Goal: Task Accomplishment & Management: Manage account settings

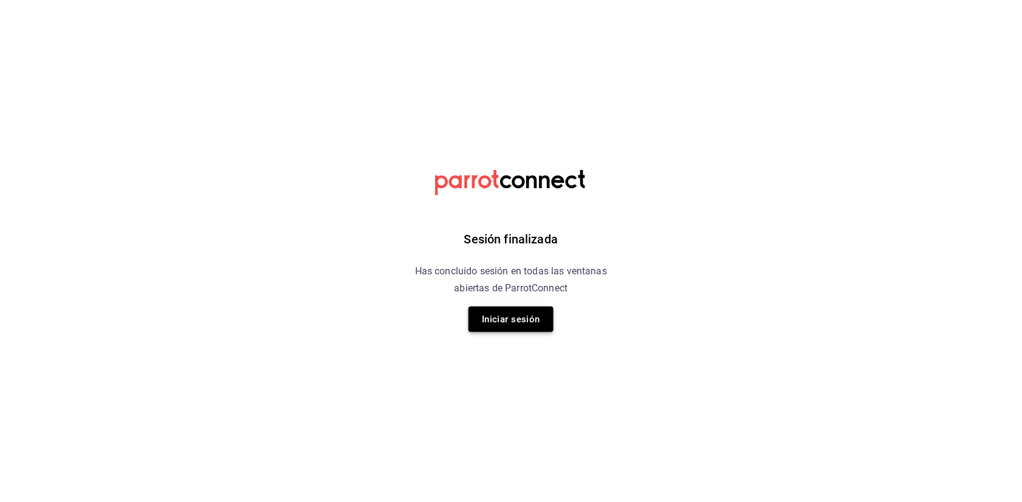
click at [524, 325] on button "Iniciar sesión" at bounding box center [511, 318] width 85 height 25
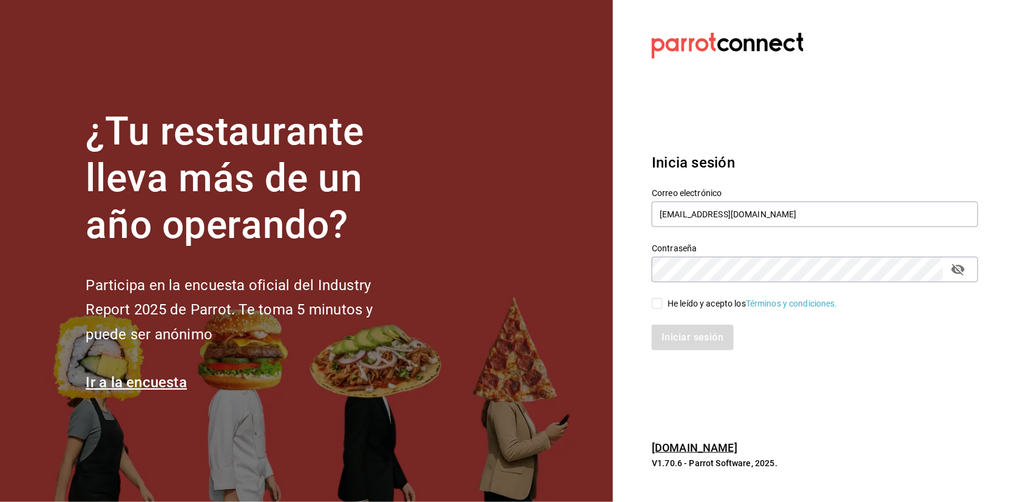
type input "[EMAIL_ADDRESS][DOMAIN_NAME]"
click at [662, 306] on input "He leído y acepto los Términos y condiciones." at bounding box center [657, 303] width 11 height 11
checkbox input "true"
click at [677, 336] on button "Iniciar sesión" at bounding box center [693, 337] width 83 height 25
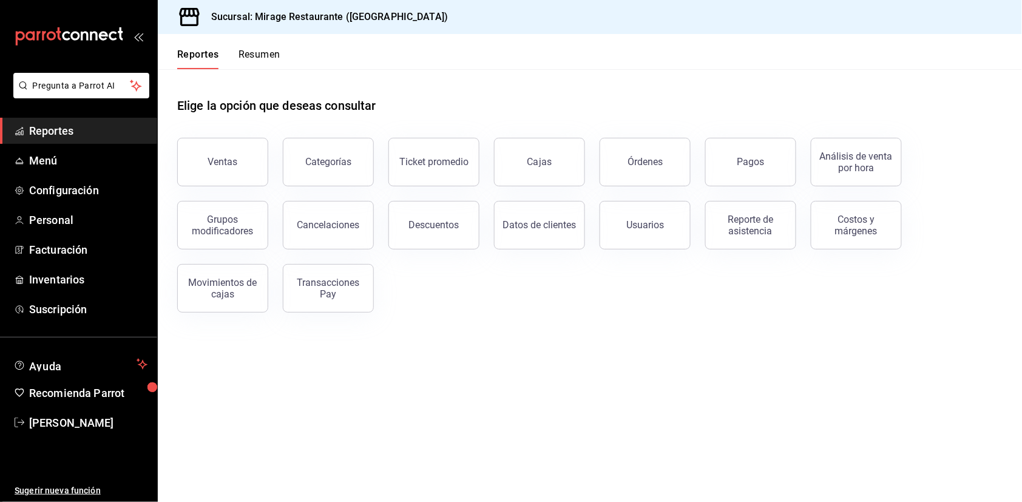
click at [268, 56] on button "Resumen" at bounding box center [260, 59] width 42 height 21
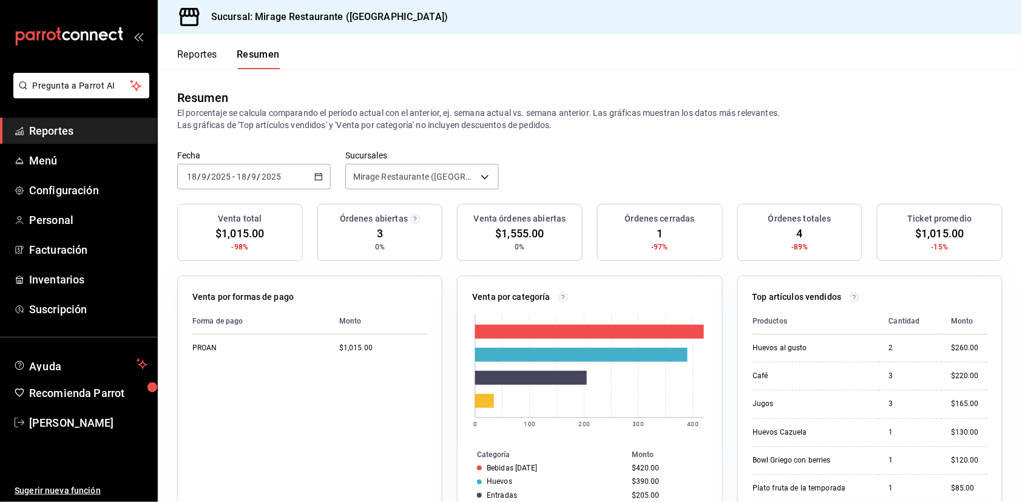
click at [229, 231] on span "$1,015.00" at bounding box center [239, 233] width 49 height 16
click at [382, 233] on span "3" at bounding box center [380, 233] width 6 height 16
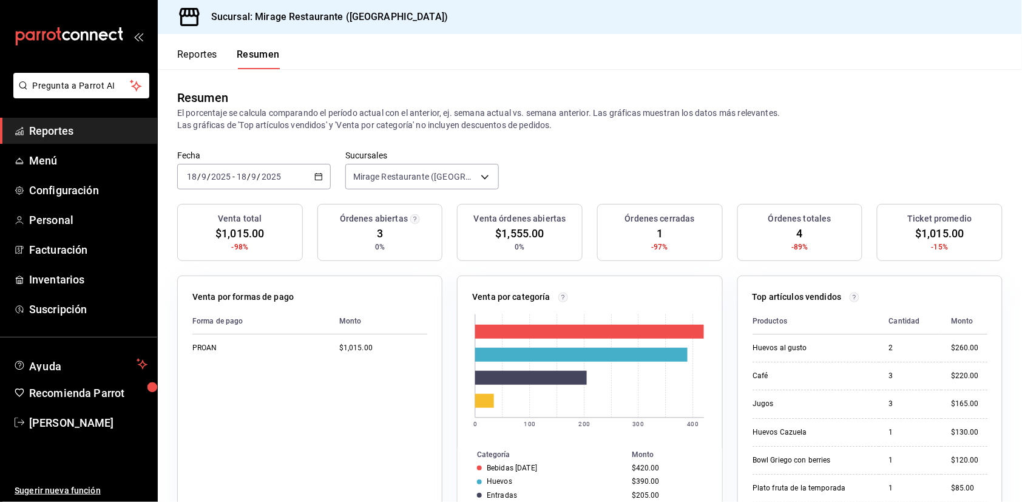
click at [382, 233] on span "3" at bounding box center [380, 233] width 6 height 16
click at [104, 130] on span "Reportes" at bounding box center [88, 131] width 118 height 16
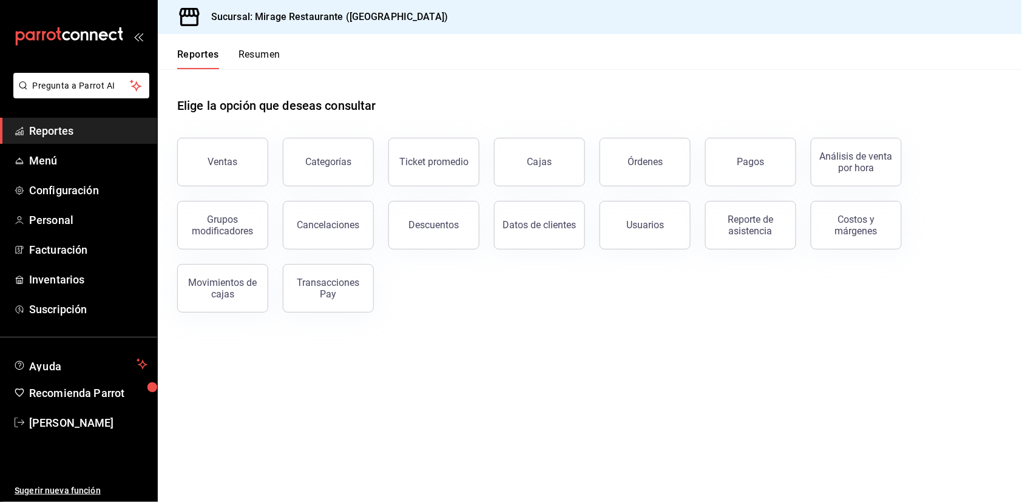
click at [268, 66] on button "Resumen" at bounding box center [260, 59] width 42 height 21
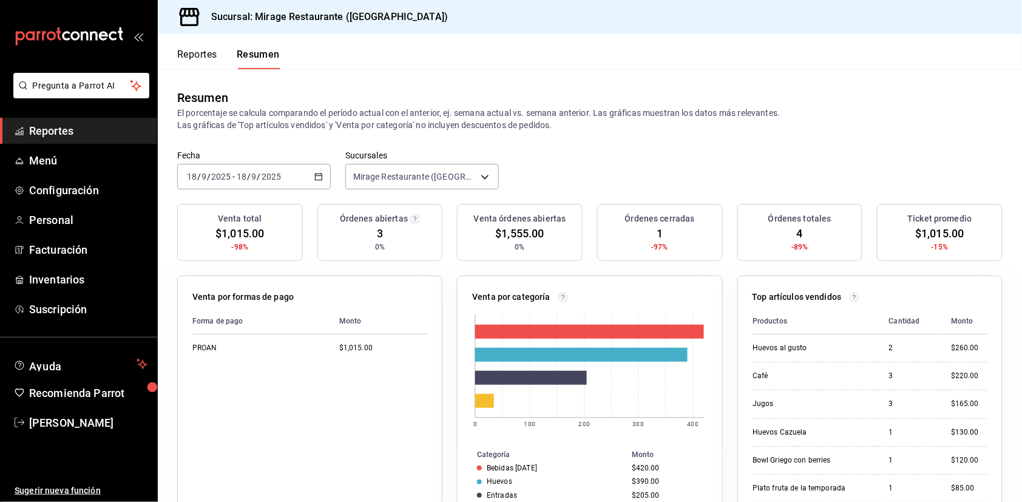
click at [188, 57] on button "Reportes" at bounding box center [197, 59] width 40 height 21
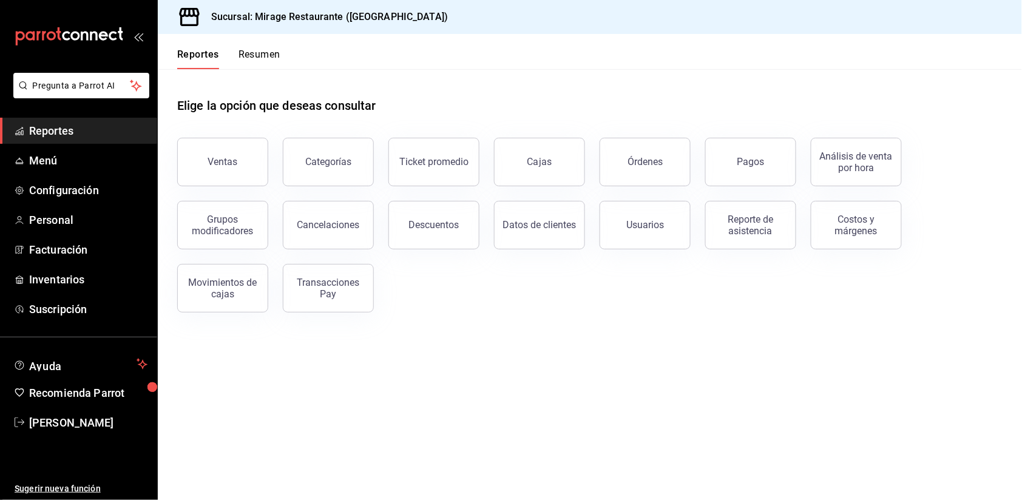
click at [257, 52] on button "Resumen" at bounding box center [260, 59] width 42 height 21
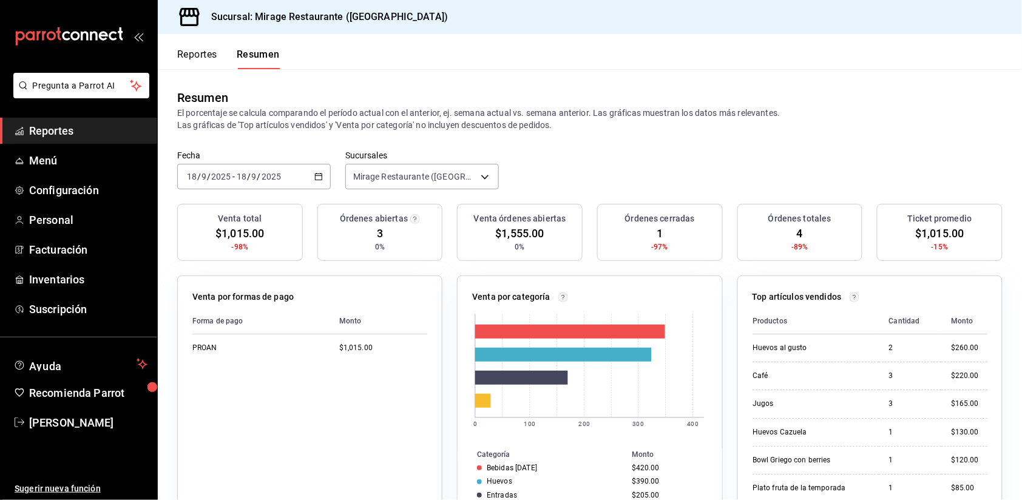
click at [192, 47] on div "Reportes Resumen" at bounding box center [219, 51] width 122 height 35
click at [198, 58] on button "Reportes" at bounding box center [197, 59] width 40 height 21
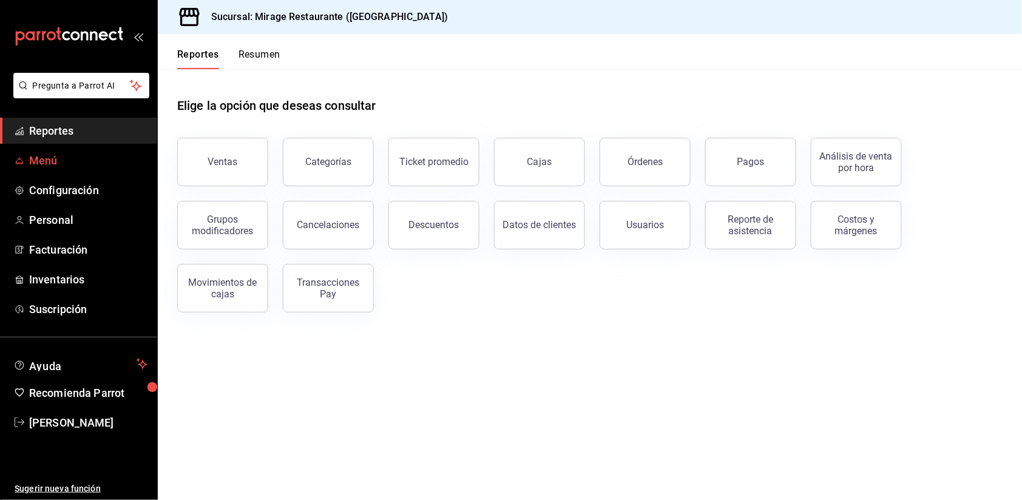
click at [72, 152] on span "Menú" at bounding box center [88, 160] width 118 height 16
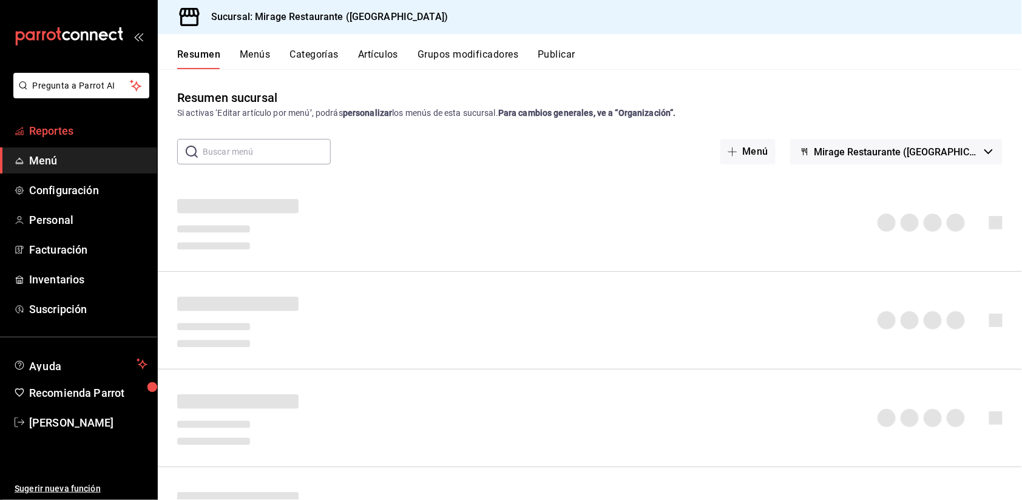
click at [74, 128] on span "Reportes" at bounding box center [88, 131] width 118 height 16
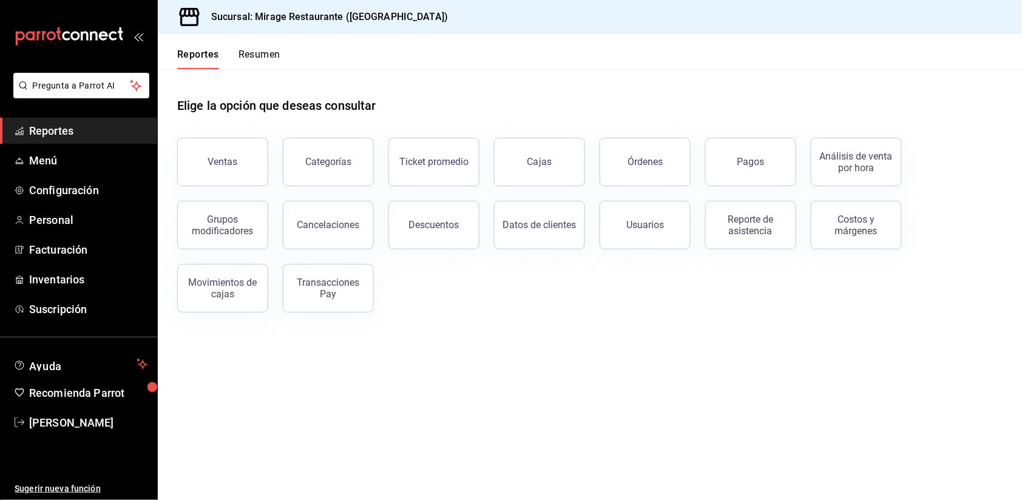
click at [266, 56] on button "Resumen" at bounding box center [260, 59] width 42 height 21
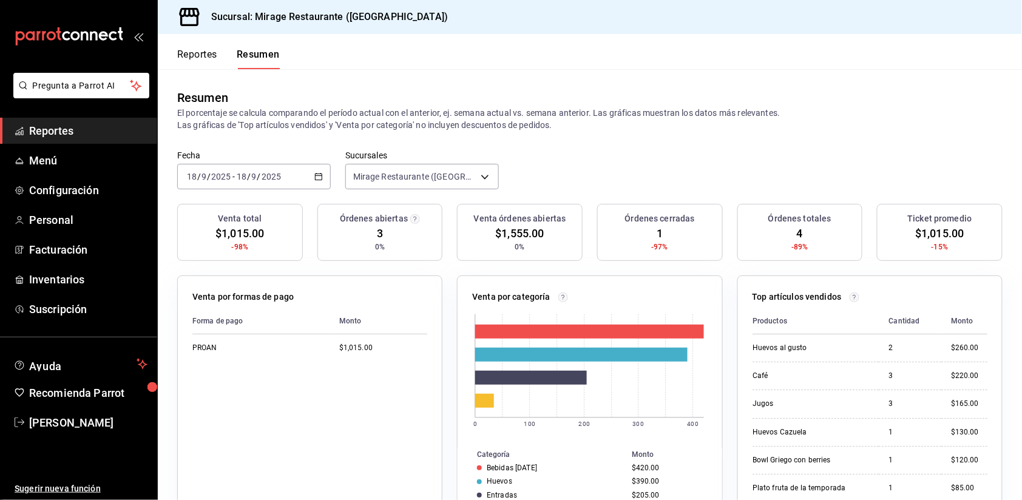
click at [658, 233] on span "1" at bounding box center [660, 233] width 6 height 16
click at [382, 228] on span "3" at bounding box center [380, 233] width 6 height 16
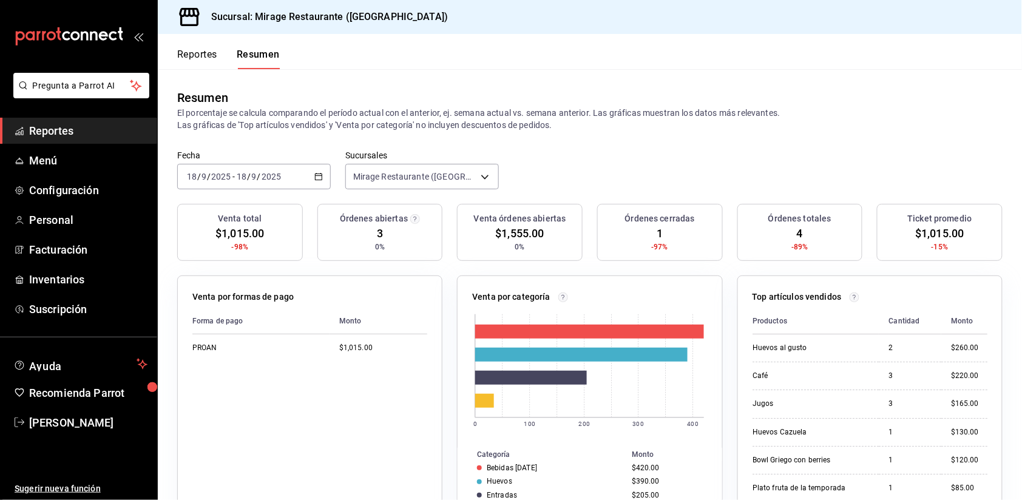
click at [382, 228] on span "3" at bounding box center [380, 233] width 6 height 16
click at [527, 230] on span "$1,555.00" at bounding box center [520, 233] width 49 height 16
click at [78, 123] on span "Reportes" at bounding box center [88, 131] width 118 height 16
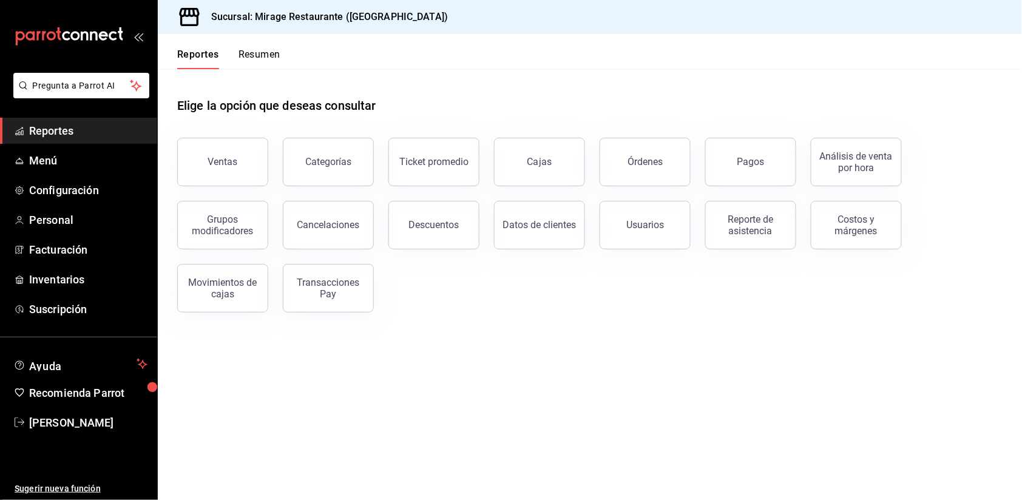
click at [91, 132] on span "Reportes" at bounding box center [88, 131] width 118 height 16
